Goal: Navigation & Orientation: Find specific page/section

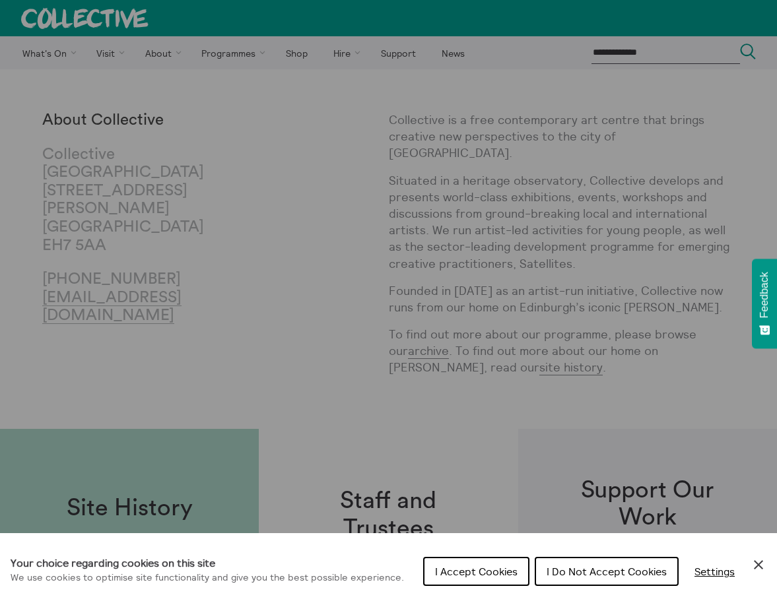
click at [221, 154] on div "Cookie preferences" at bounding box center [388, 303] width 777 height 607
click at [296, 67] on div "Cookie preferences" at bounding box center [388, 303] width 777 height 607
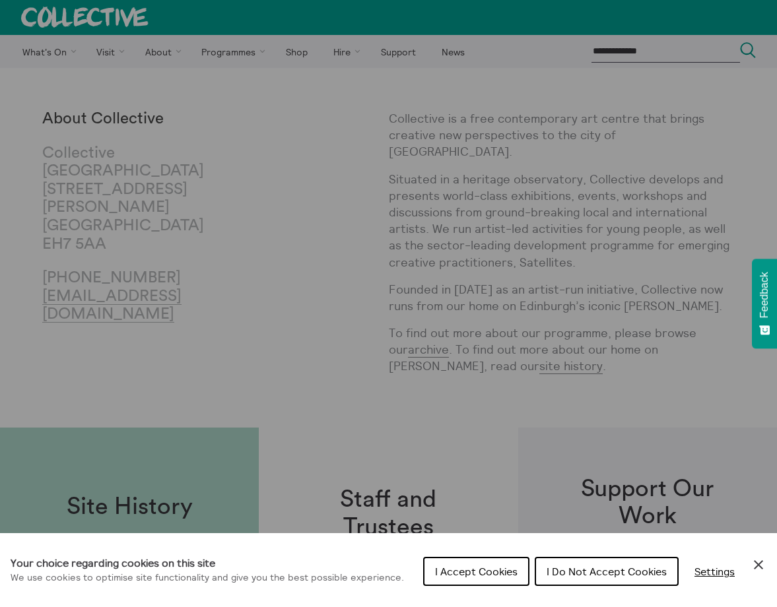
click at [592, 572] on span "I Do Not Accept Cookies" at bounding box center [606, 571] width 120 height 13
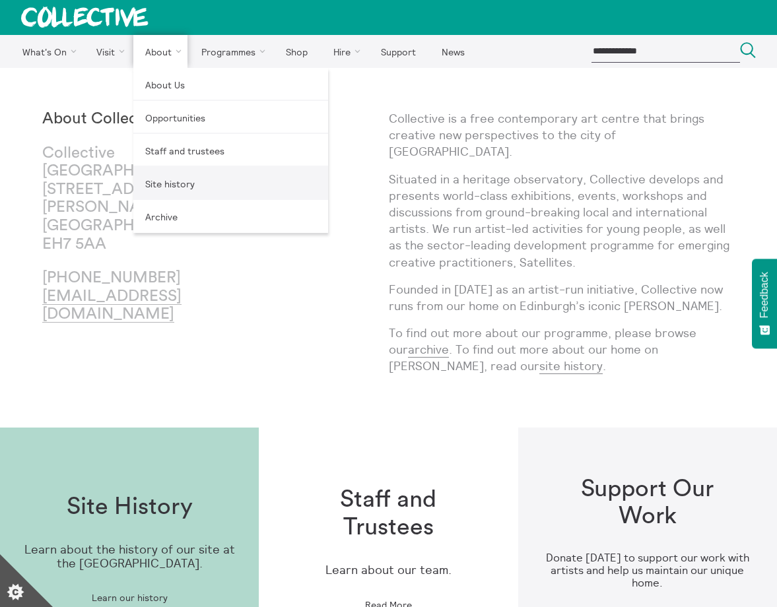
click at [177, 184] on link "Site history" at bounding box center [230, 183] width 195 height 33
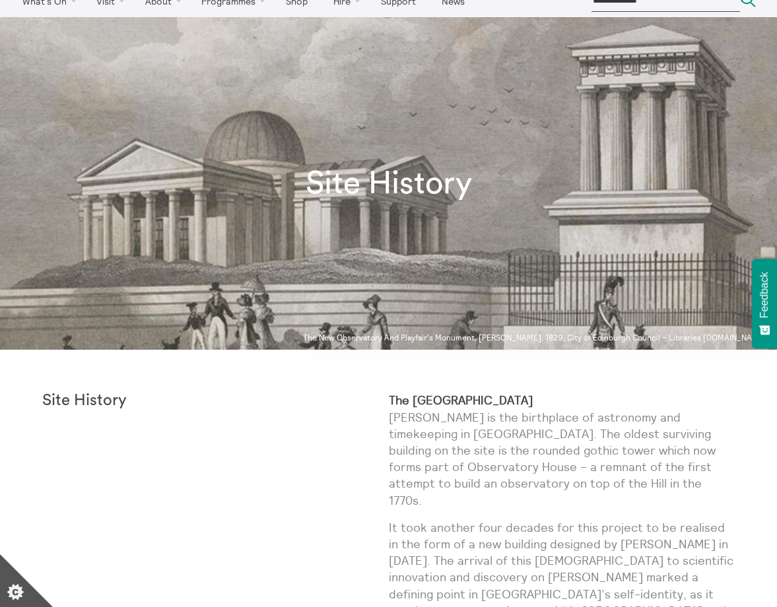
scroll to position [80, 0]
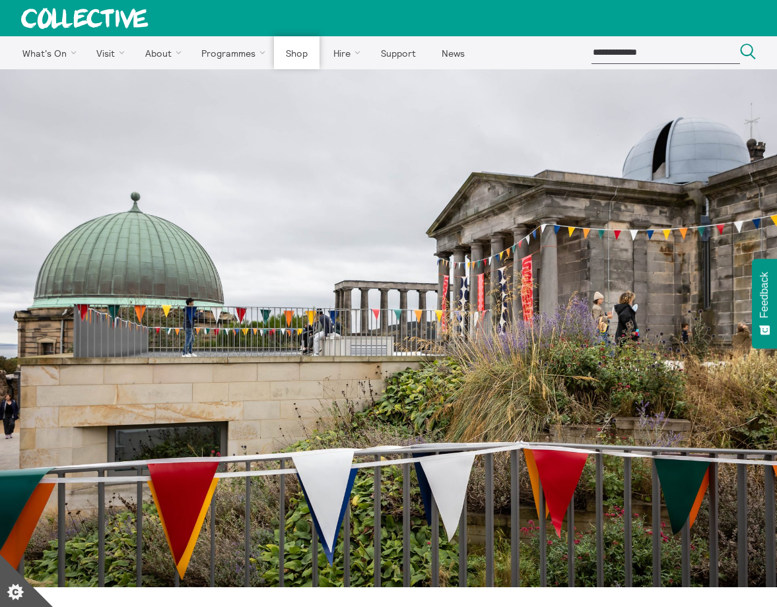
click at [293, 51] on link "Shop" at bounding box center [296, 52] width 45 height 33
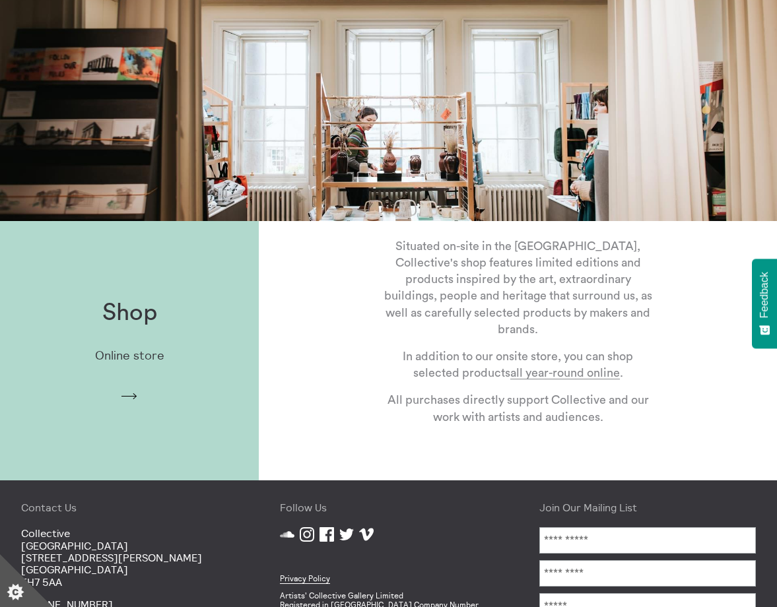
scroll to position [158, 0]
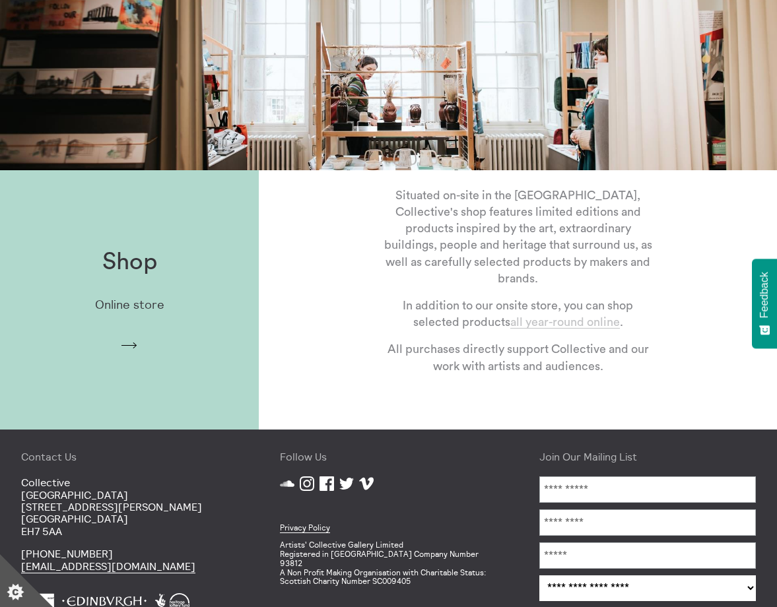
click at [602, 328] on link "all year-round online" at bounding box center [565, 322] width 110 height 13
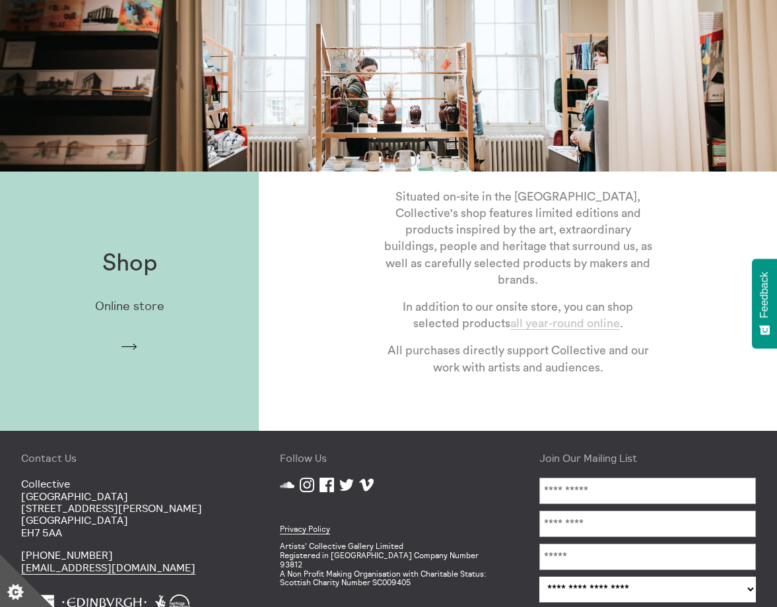
scroll to position [0, 0]
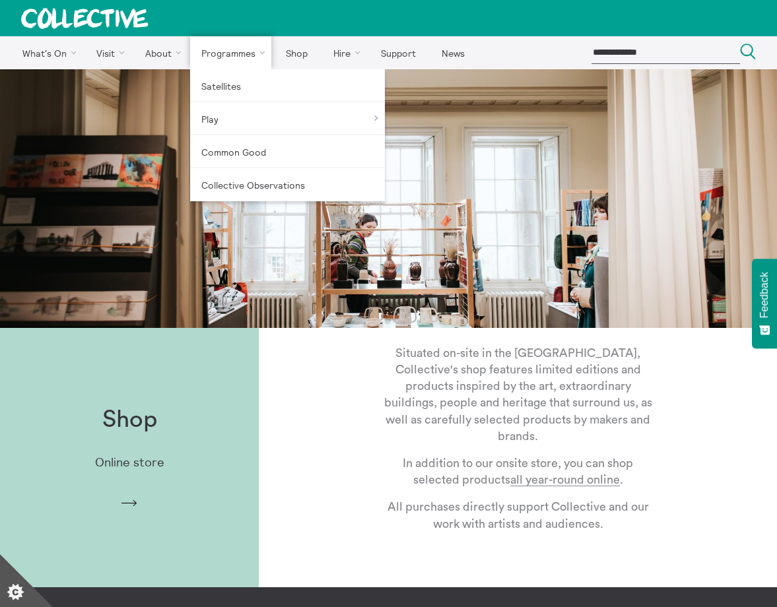
click at [249, 53] on link "Programmes" at bounding box center [231, 52] width 82 height 33
